Goal: Task Accomplishment & Management: Use online tool/utility

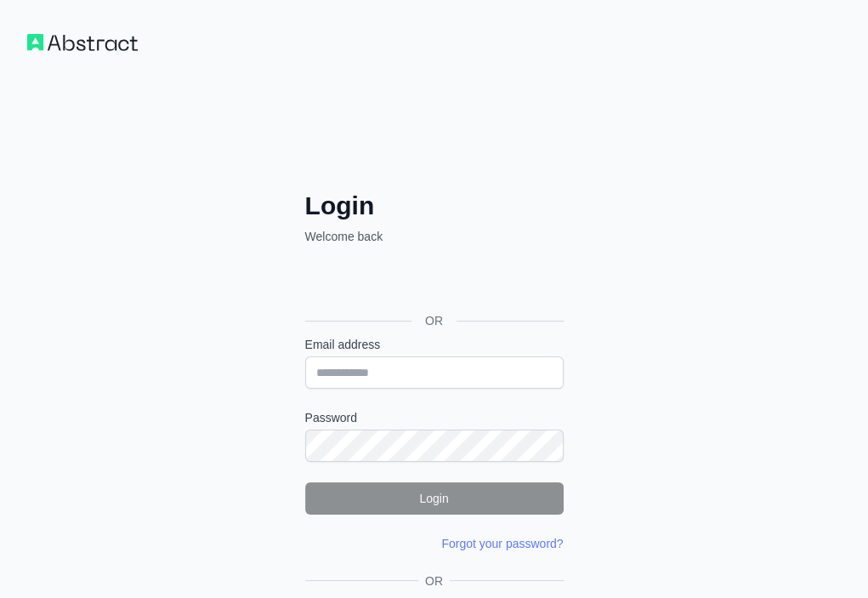
drag, startPoint x: 0, startPoint y: 0, endPoint x: 315, endPoint y: 541, distance: 626.1
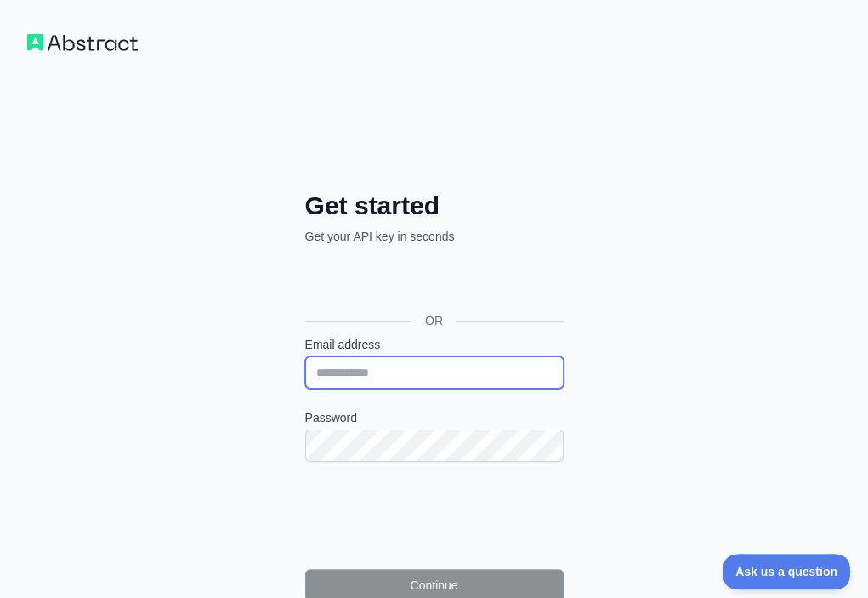
click at [305, 356] on input "Email address" at bounding box center [434, 372] width 259 height 32
paste input "**********"
type input "**********"
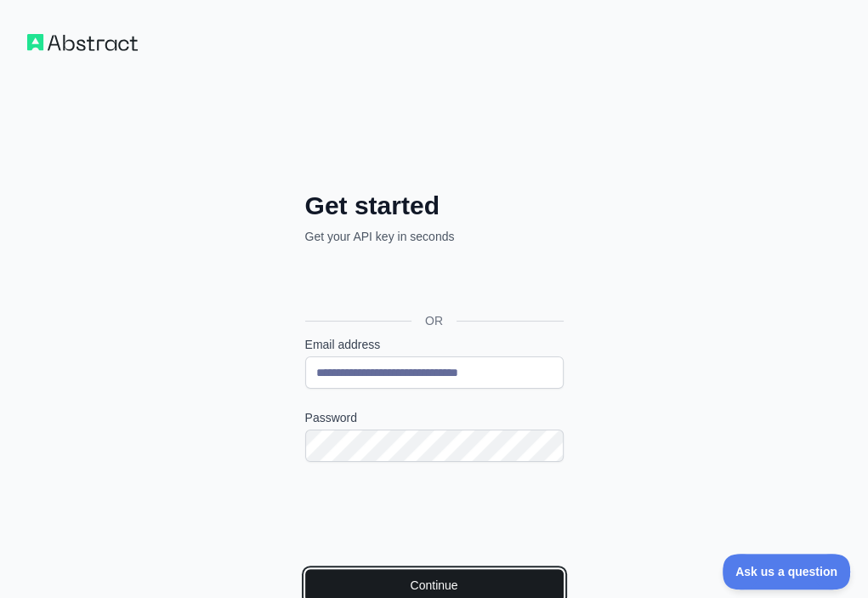
click at [305, 569] on button "Continue" at bounding box center [434, 585] width 259 height 32
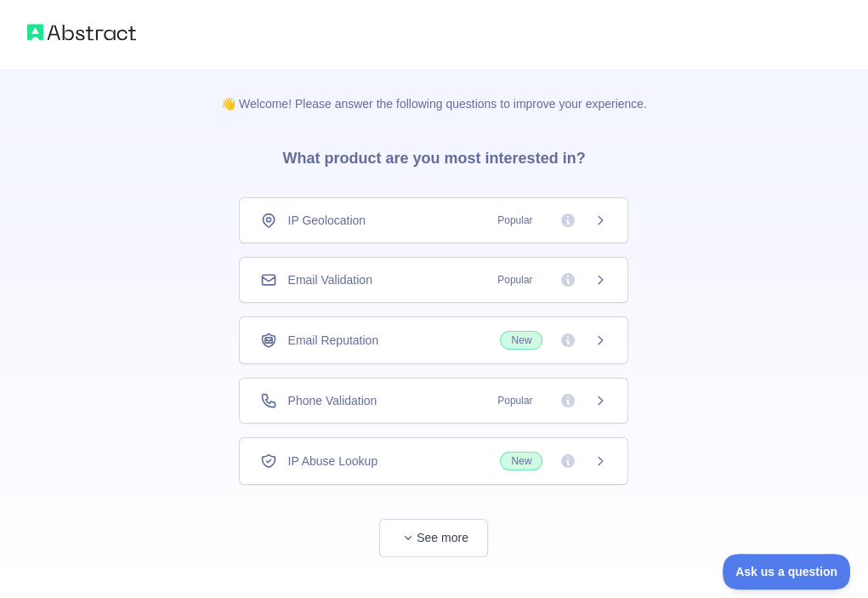
click at [448, 271] on div "Email Validation Popular" at bounding box center [433, 279] width 347 height 17
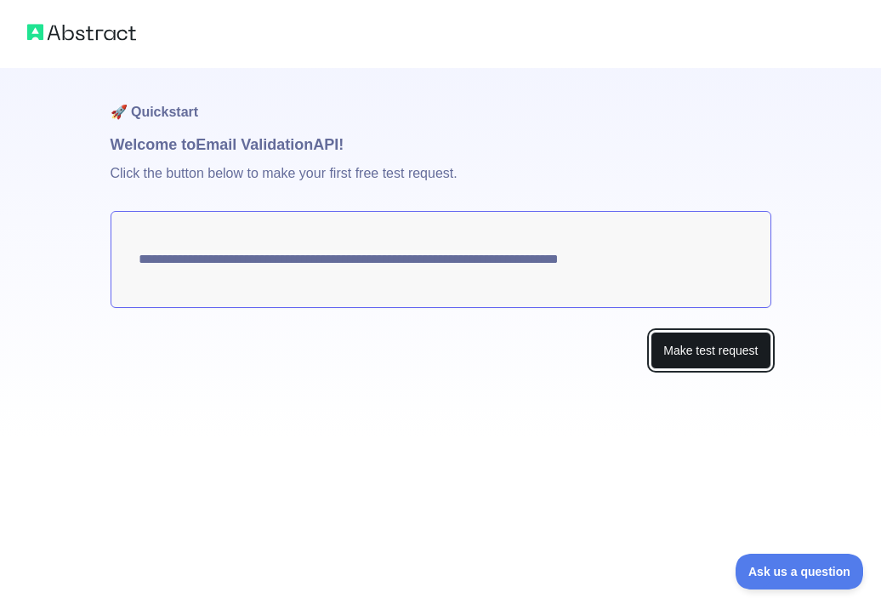
click at [690, 349] on button "Make test request" at bounding box center [711, 351] width 120 height 38
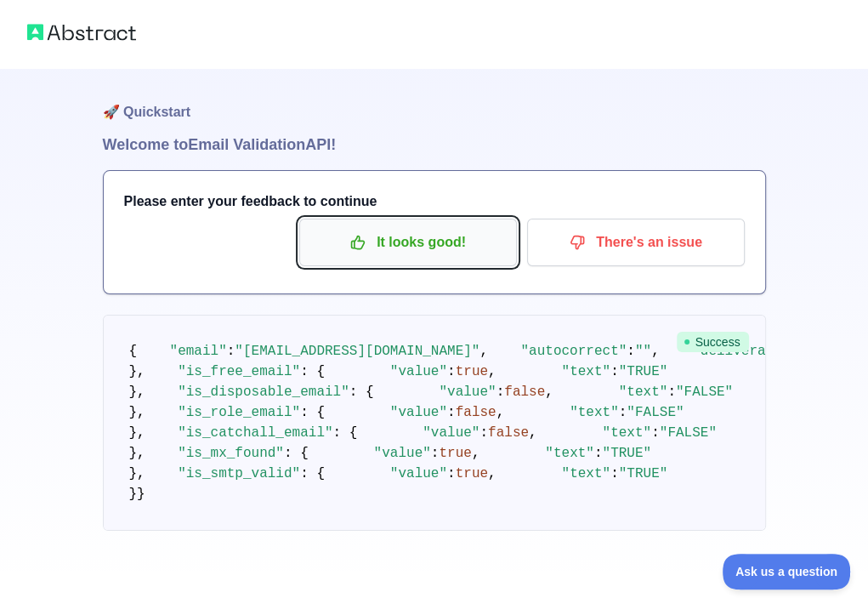
click at [384, 245] on p "It looks good!" at bounding box center [408, 242] width 192 height 29
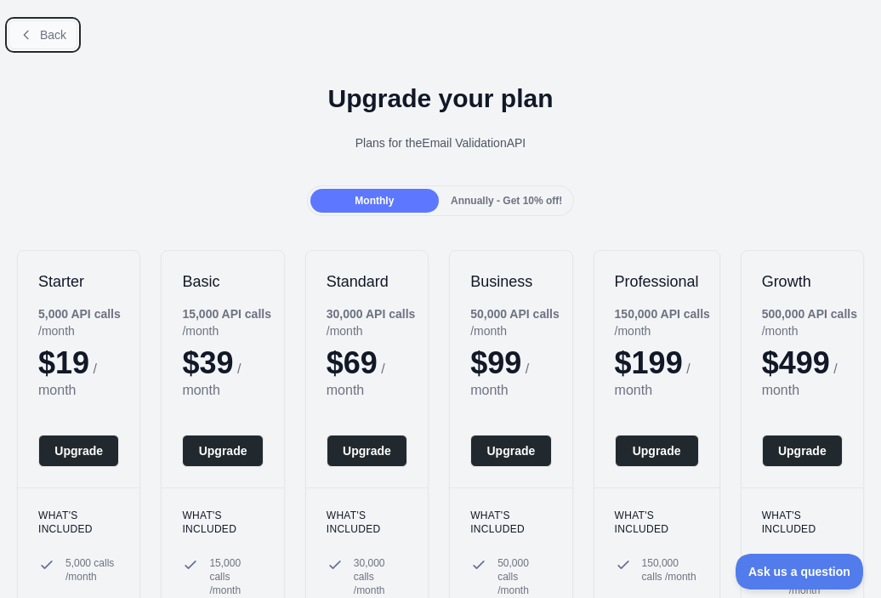
click at [62, 32] on span "Back" at bounding box center [53, 35] width 26 height 14
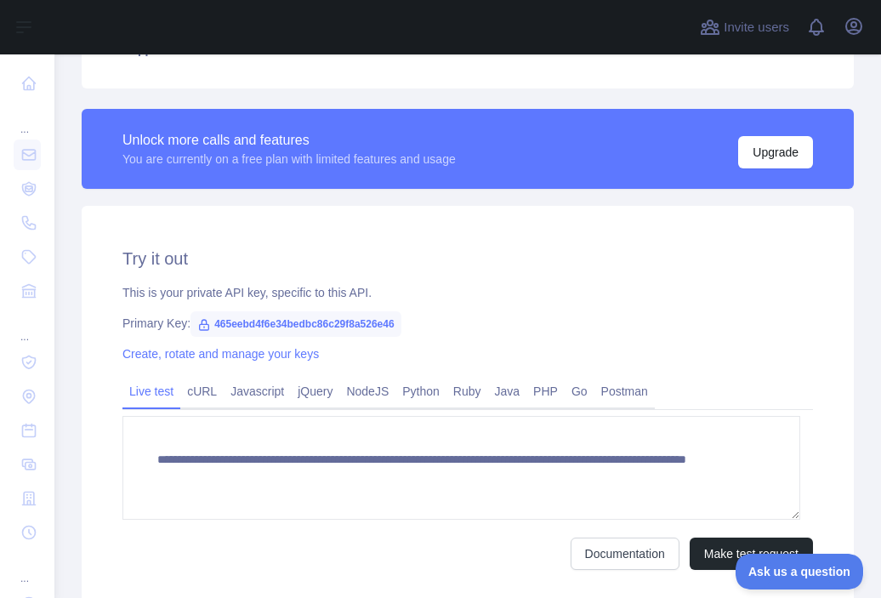
scroll to position [448, 0]
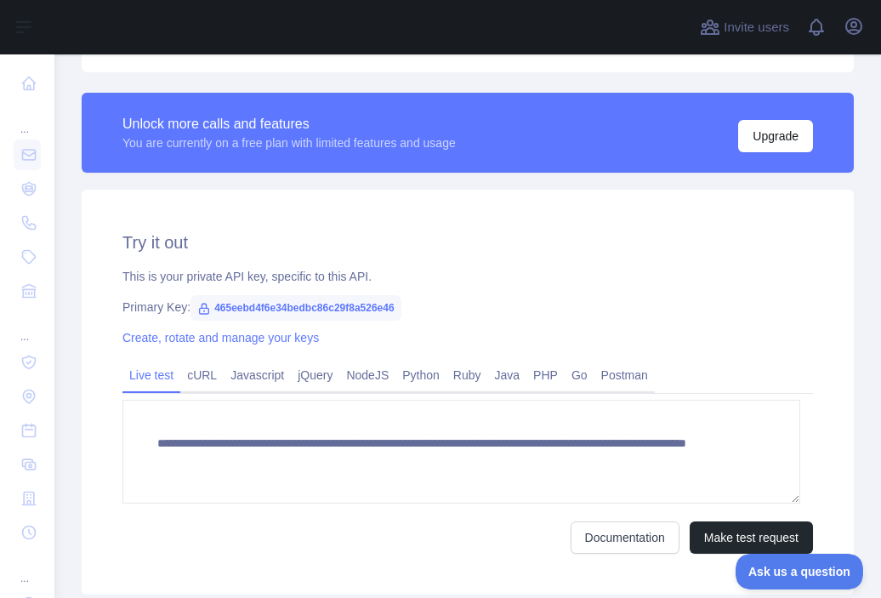
click at [369, 307] on span "465eebd4f6e34bedbc86c29f8a526e46" at bounding box center [295, 308] width 211 height 26
copy span "465eebd4f6e34bedbc86c29f8a526e46"
